Goal: Information Seeking & Learning: Learn about a topic

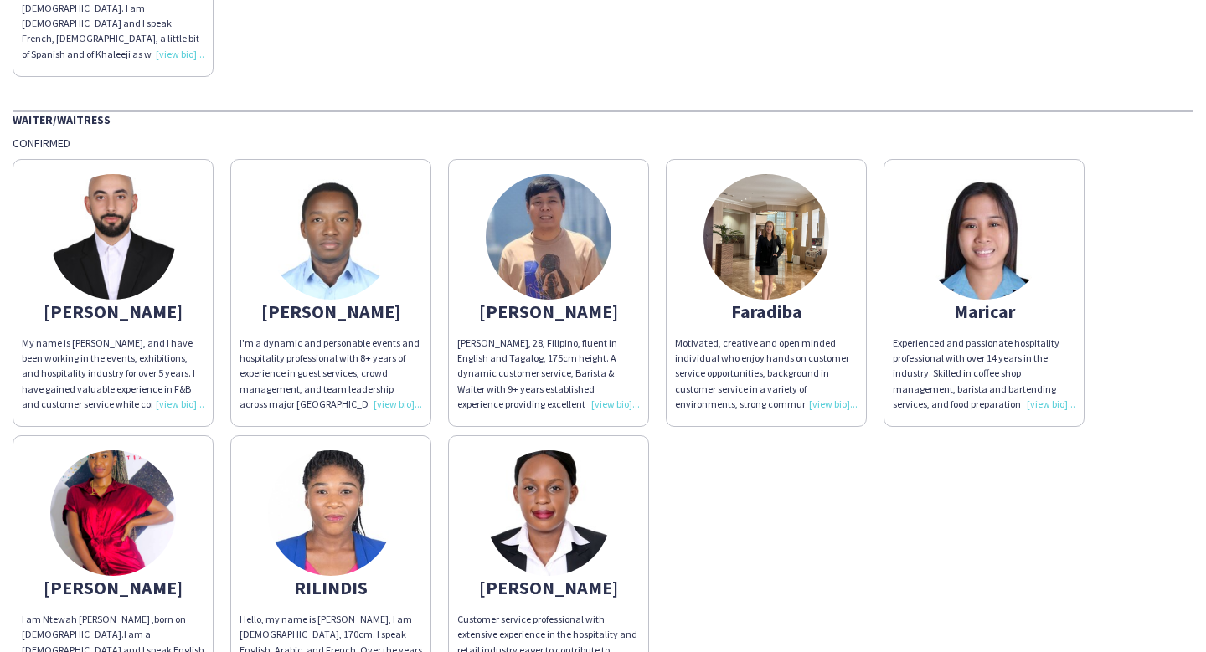
scroll to position [1130, 0]
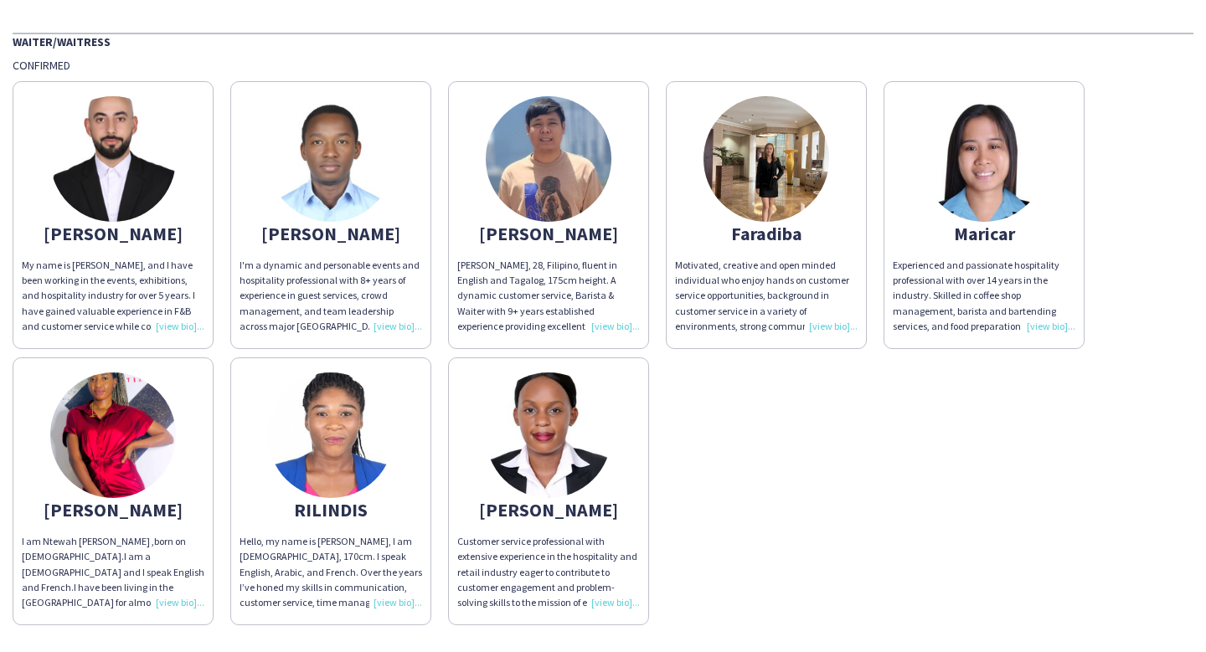
click at [771, 169] on img at bounding box center [766, 159] width 126 height 126
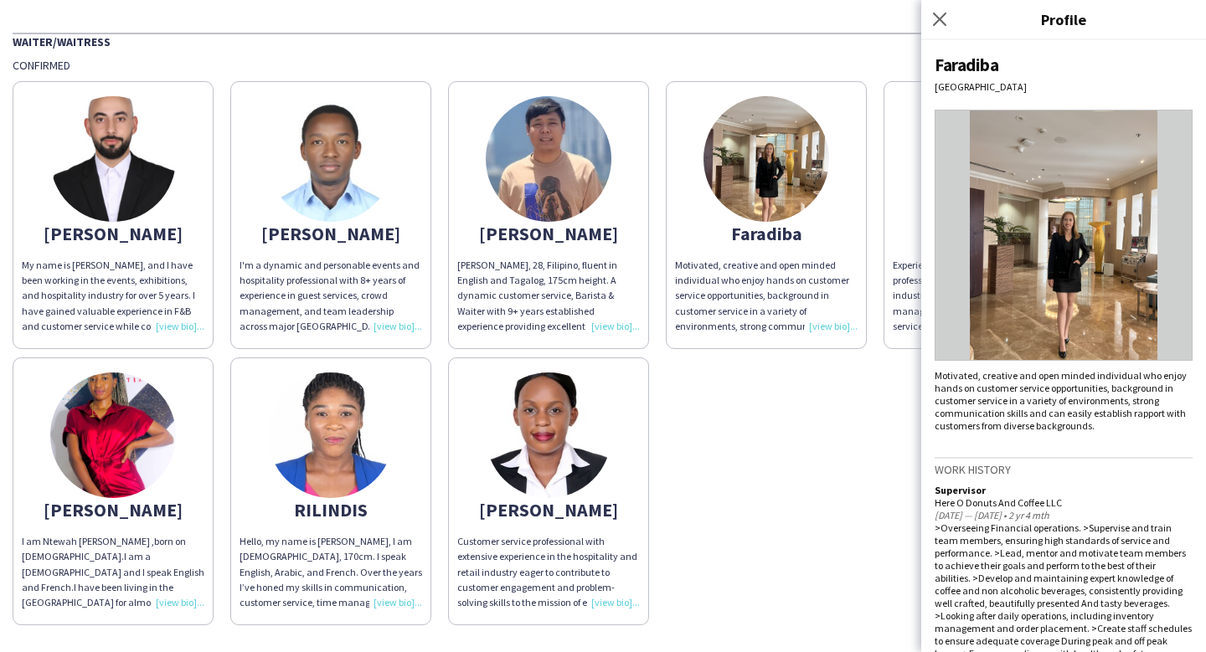
click at [1094, 183] on img at bounding box center [1064, 235] width 258 height 251
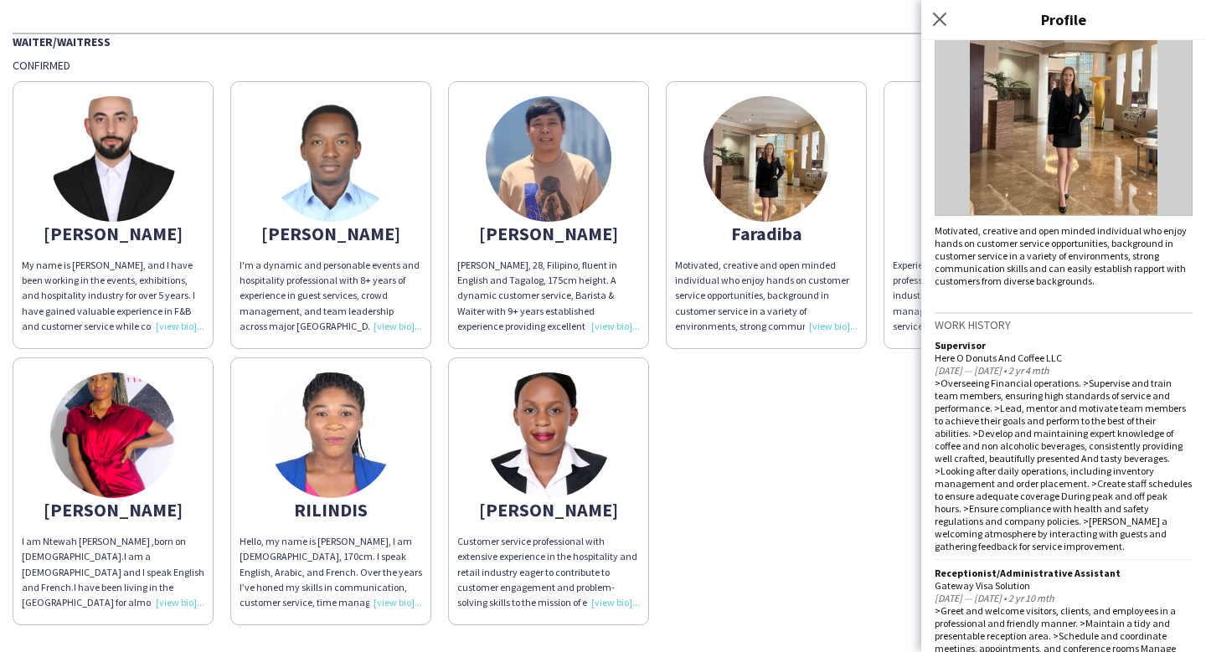
scroll to position [149, 0]
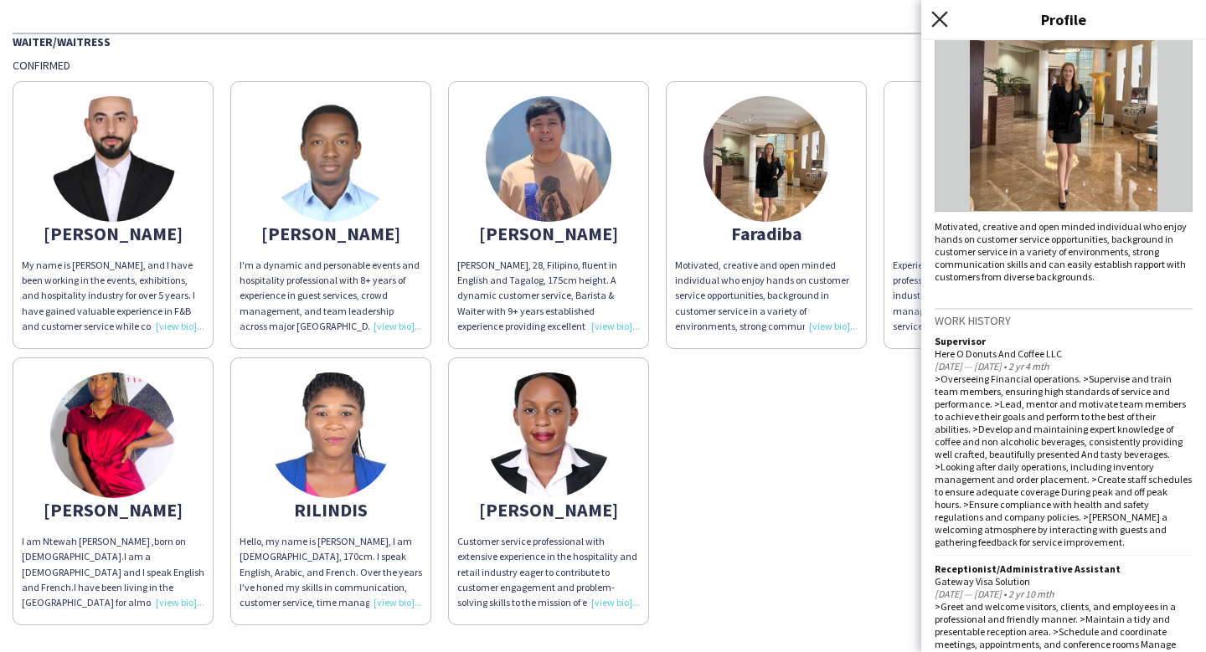
click at [942, 24] on icon "Close pop-in" at bounding box center [939, 19] width 16 height 16
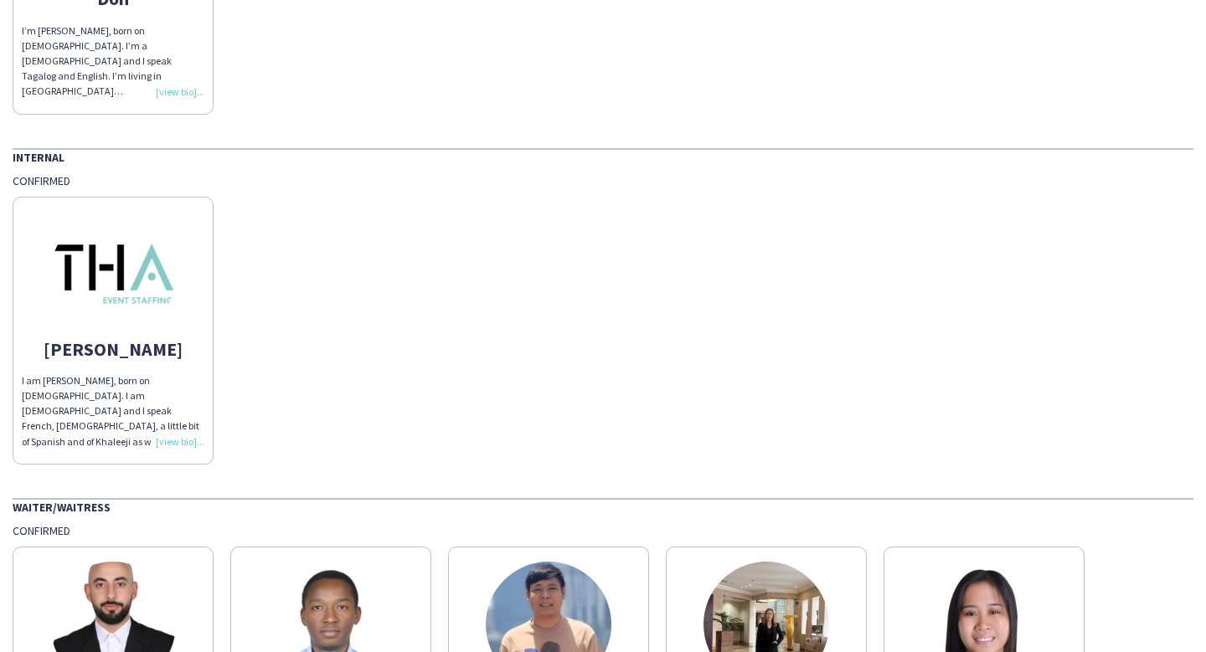
scroll to position [0, 0]
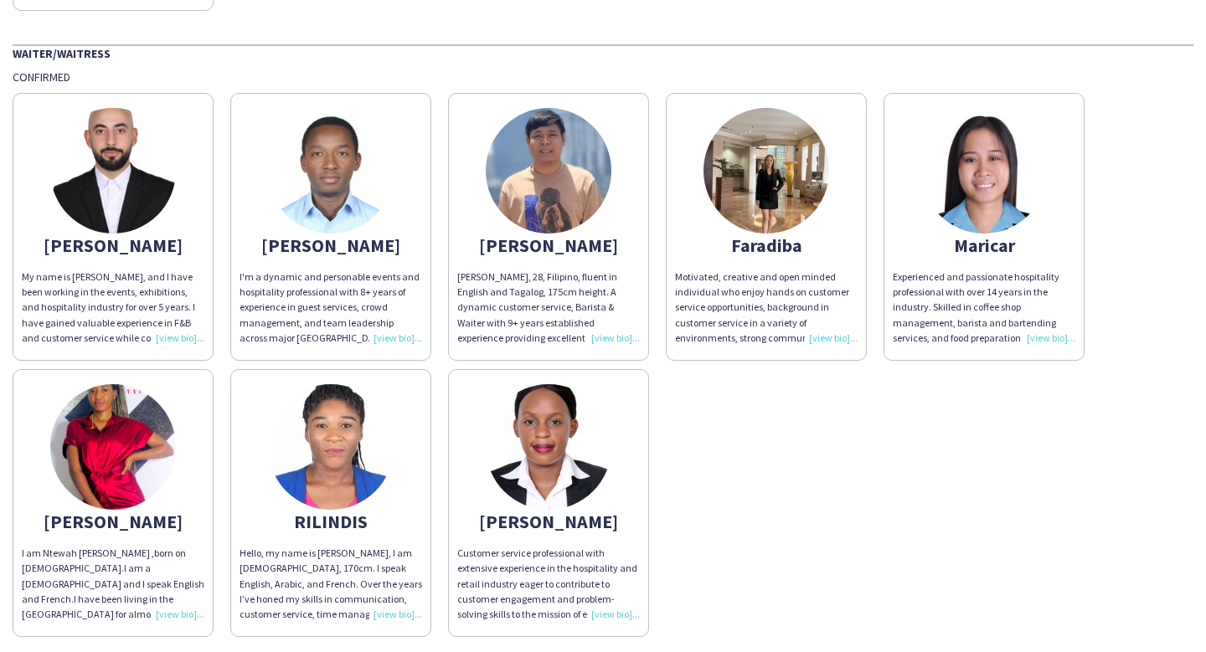
scroll to position [1125, 0]
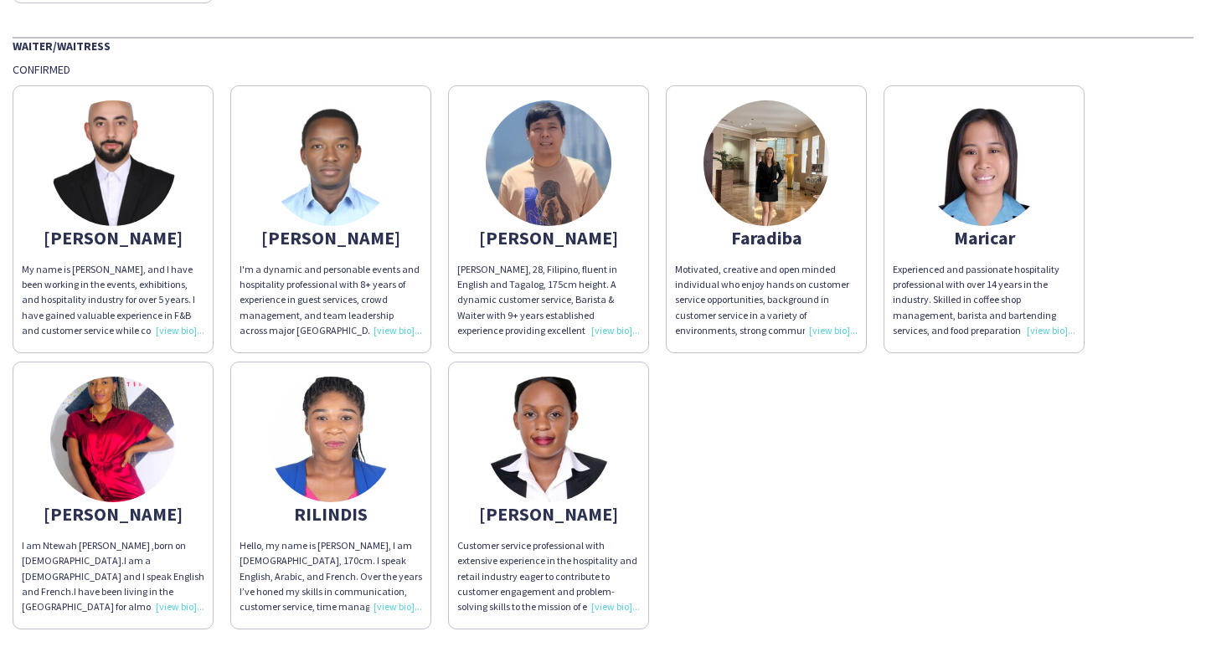
click at [47, 416] on app-share-pages-crew-card "[PERSON_NAME] I am Ntewah [PERSON_NAME] ,born on [DEMOGRAPHIC_DATA].I am a [DEM…" at bounding box center [113, 496] width 201 height 268
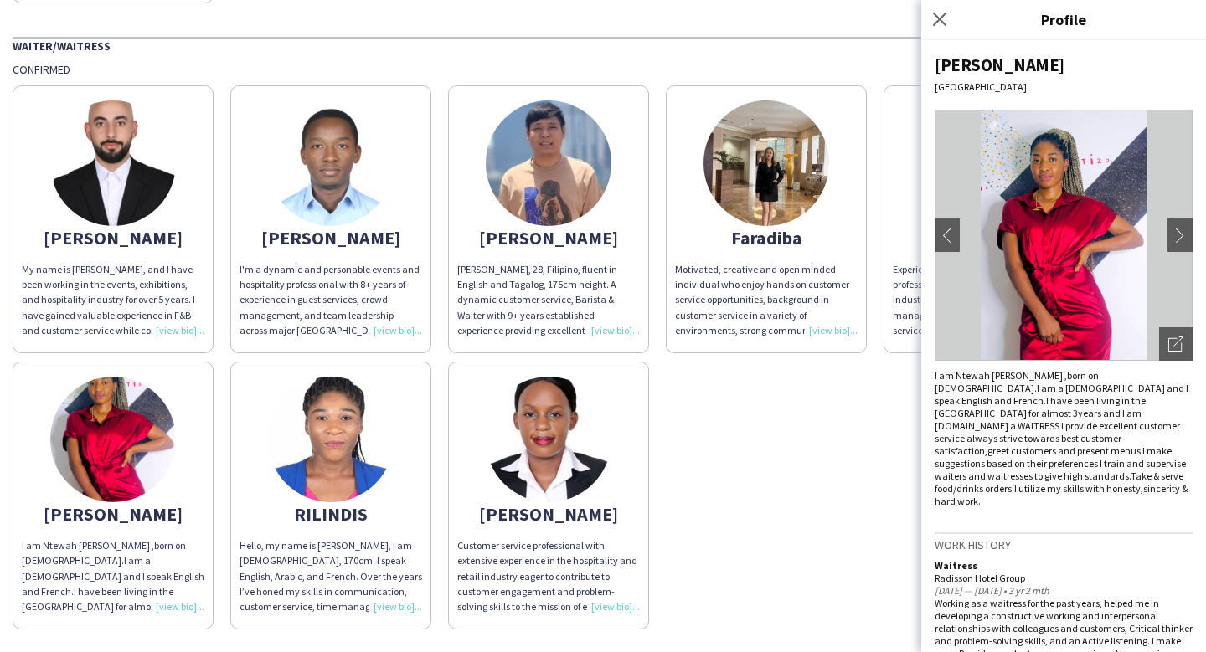
click at [129, 416] on img at bounding box center [113, 440] width 126 height 126
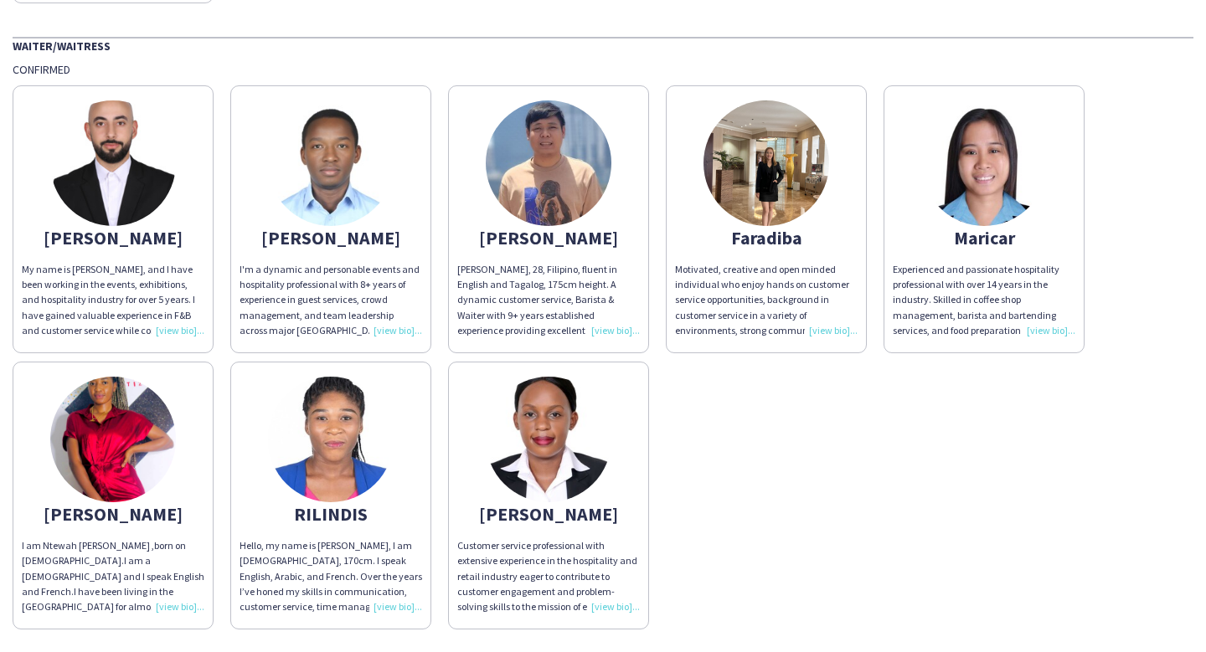
click at [163, 416] on img at bounding box center [113, 440] width 126 height 126
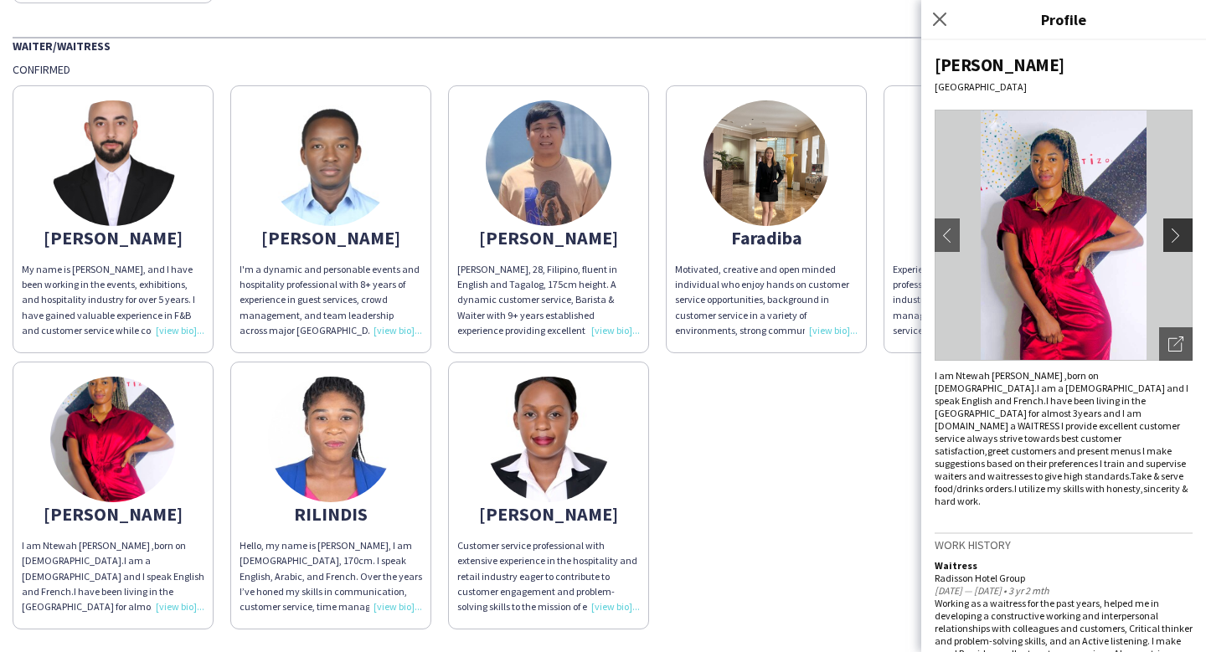
click at [1174, 235] on app-icon "chevron-right" at bounding box center [1179, 235] width 23 height 15
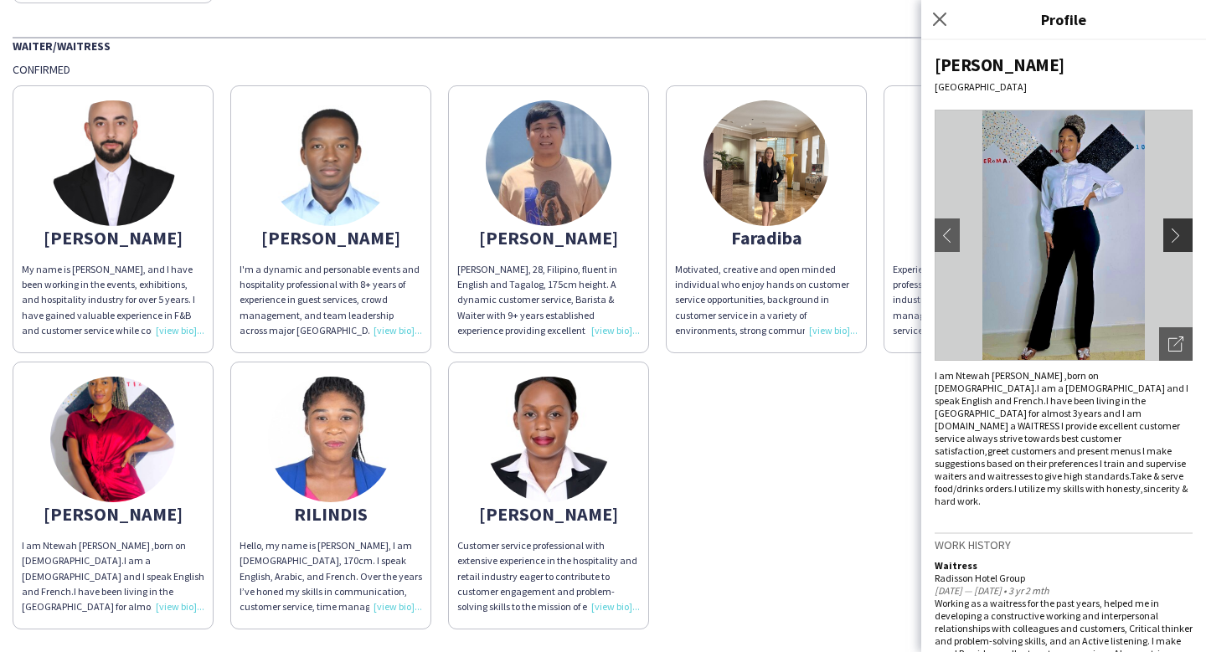
click at [1174, 235] on app-icon "chevron-right" at bounding box center [1179, 235] width 23 height 15
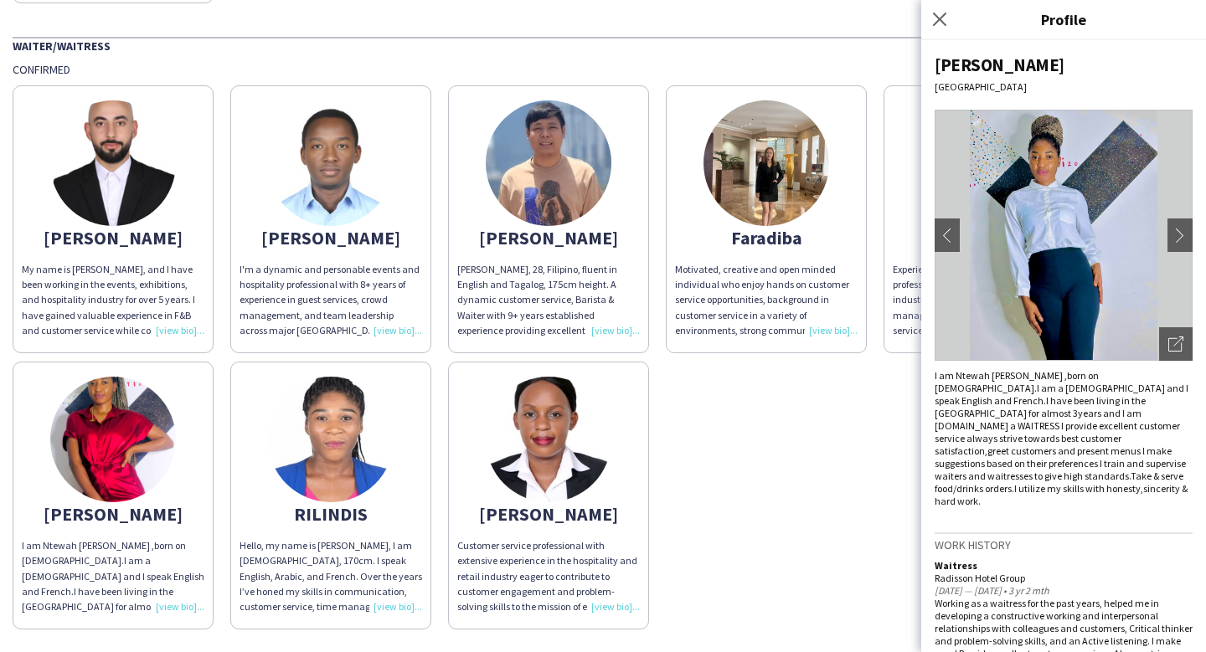
click at [690, 199] on app-share-pages-crew-card "Faradiba Motivated, creative and open minded individual who enjoy hands on cust…" at bounding box center [766, 219] width 201 height 268
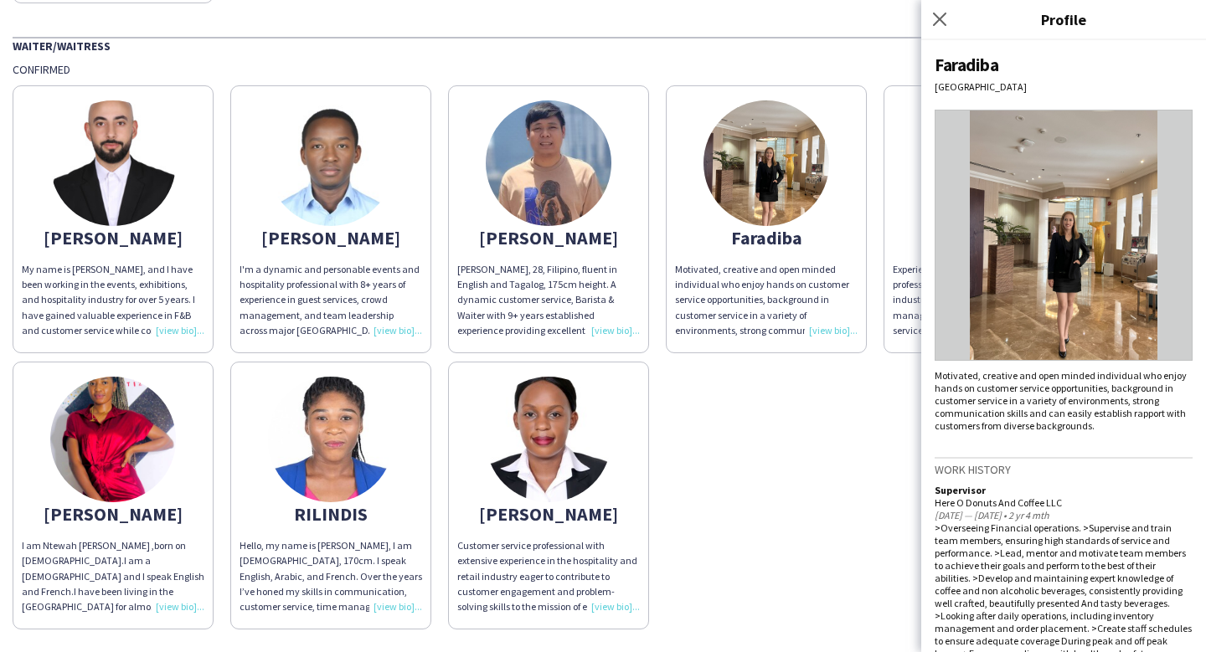
click at [775, 195] on img at bounding box center [766, 163] width 126 height 126
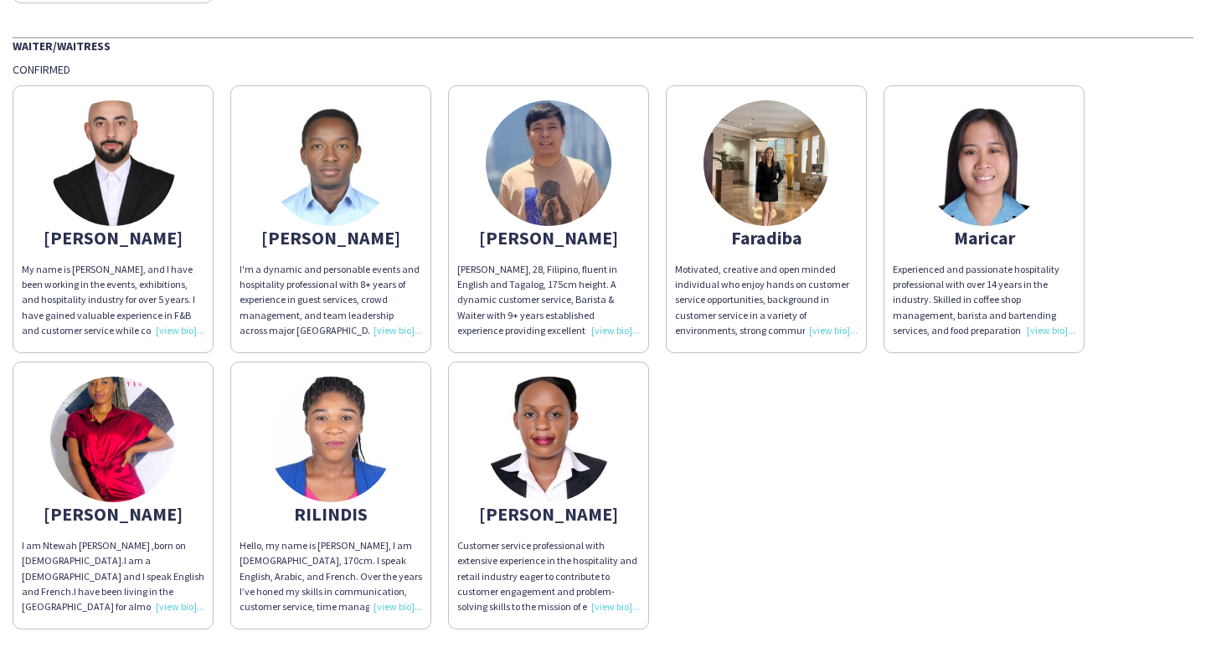
click at [790, 188] on img at bounding box center [766, 163] width 126 height 126
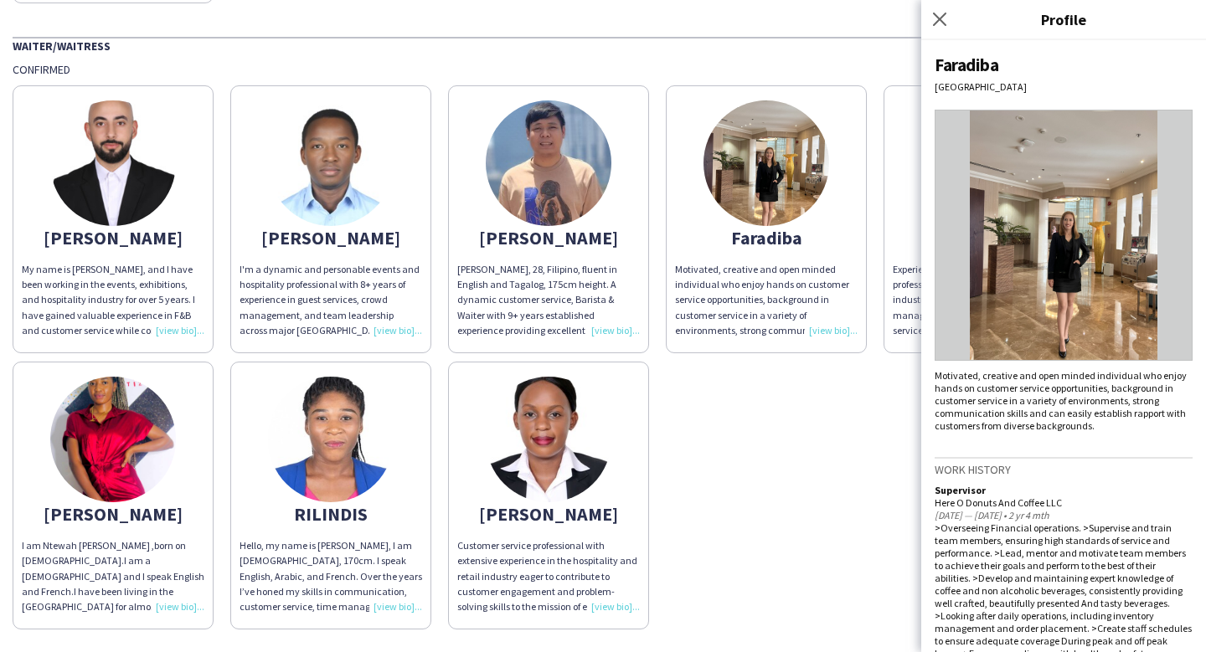
click at [595, 457] on img at bounding box center [549, 440] width 126 height 126
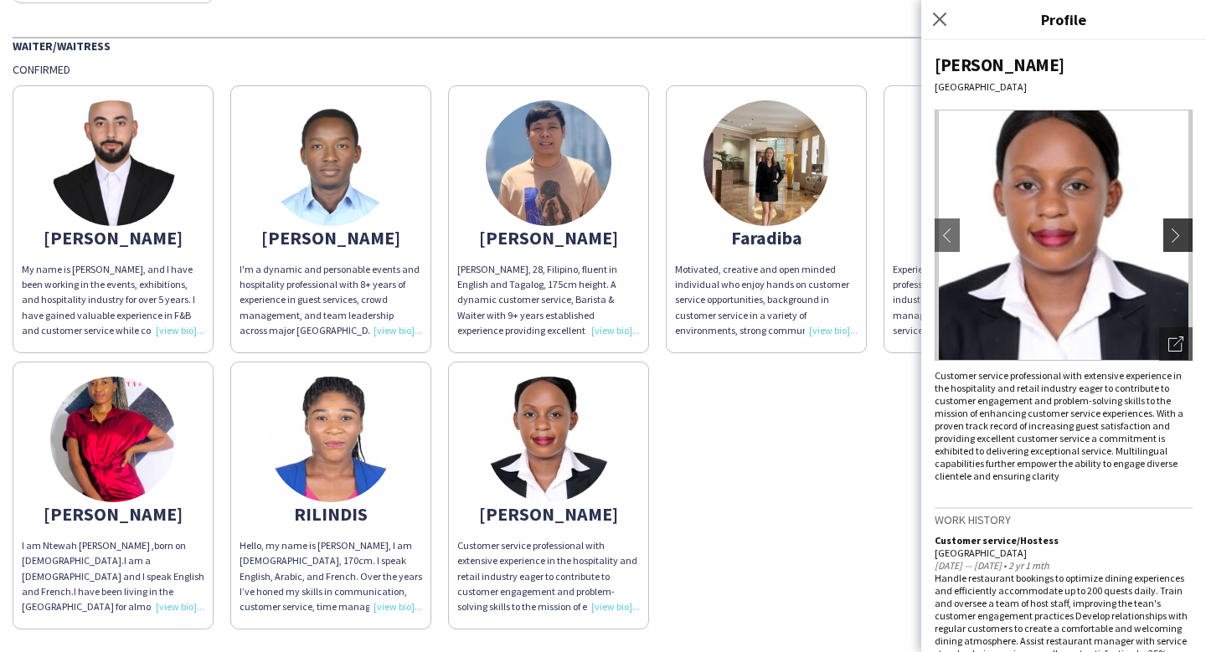
click at [1188, 232] on app-icon "chevron-right" at bounding box center [1179, 235] width 23 height 15
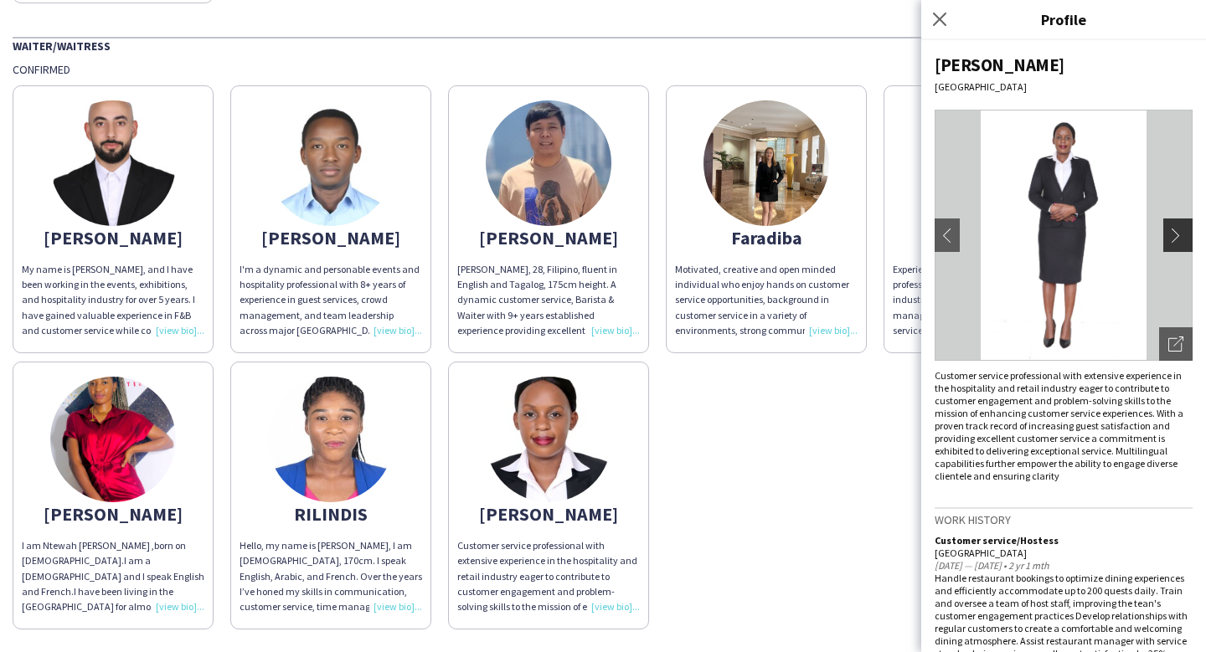
click at [1188, 232] on app-icon "chevron-right" at bounding box center [1179, 235] width 23 height 15
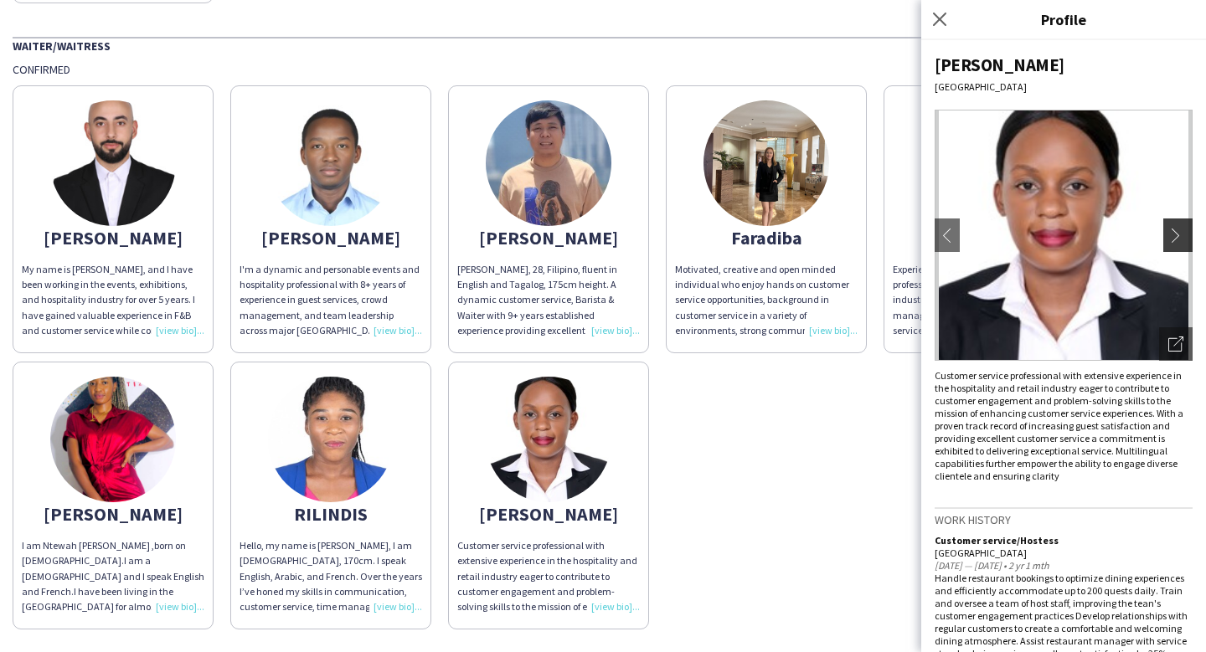
click at [1188, 232] on app-icon "chevron-right" at bounding box center [1179, 235] width 23 height 15
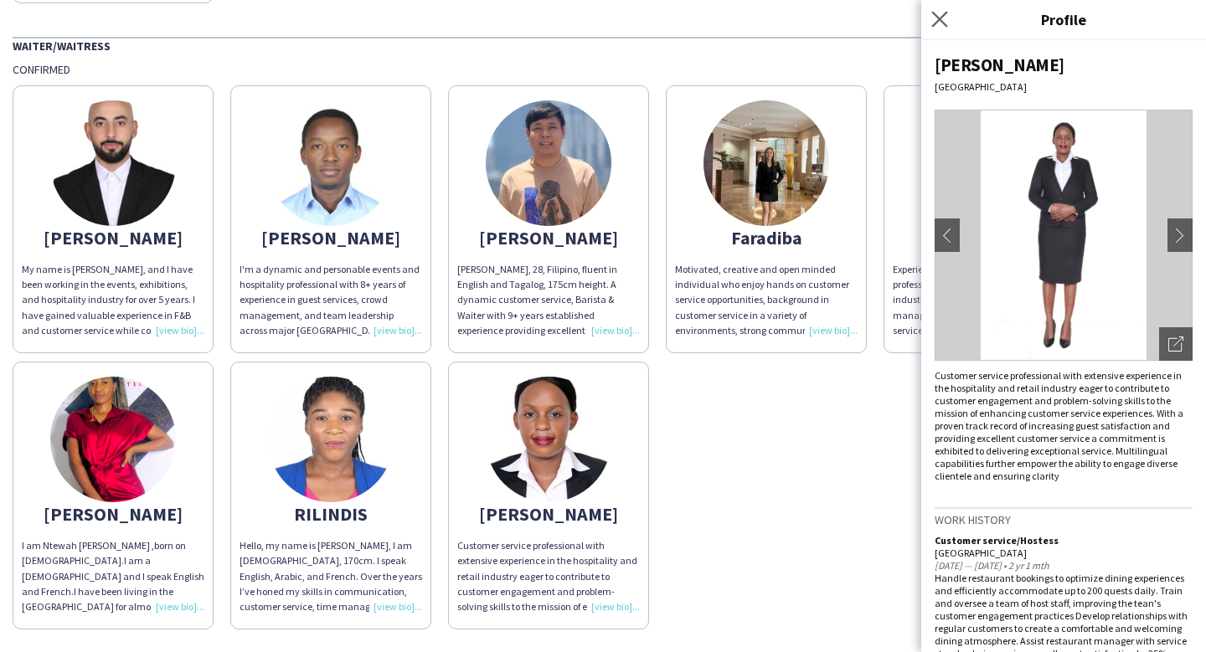
click at [940, 27] on app-icon "Close pop-in" at bounding box center [940, 20] width 24 height 24
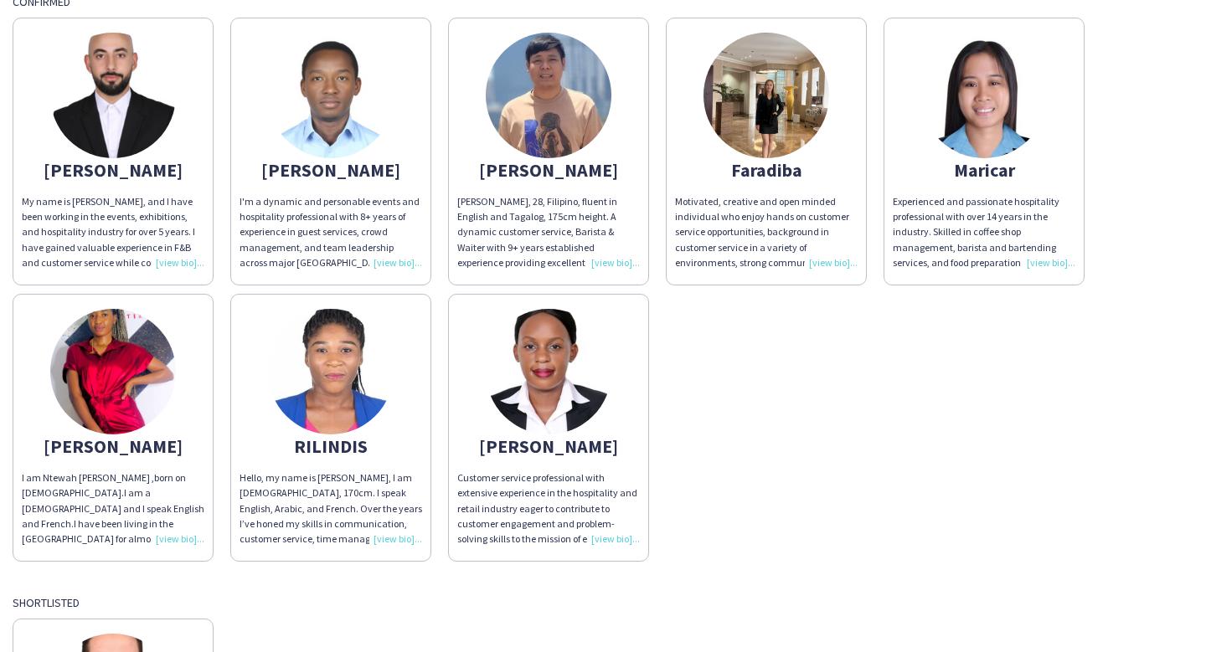
scroll to position [1174, 0]
